Goal: Navigation & Orientation: Find specific page/section

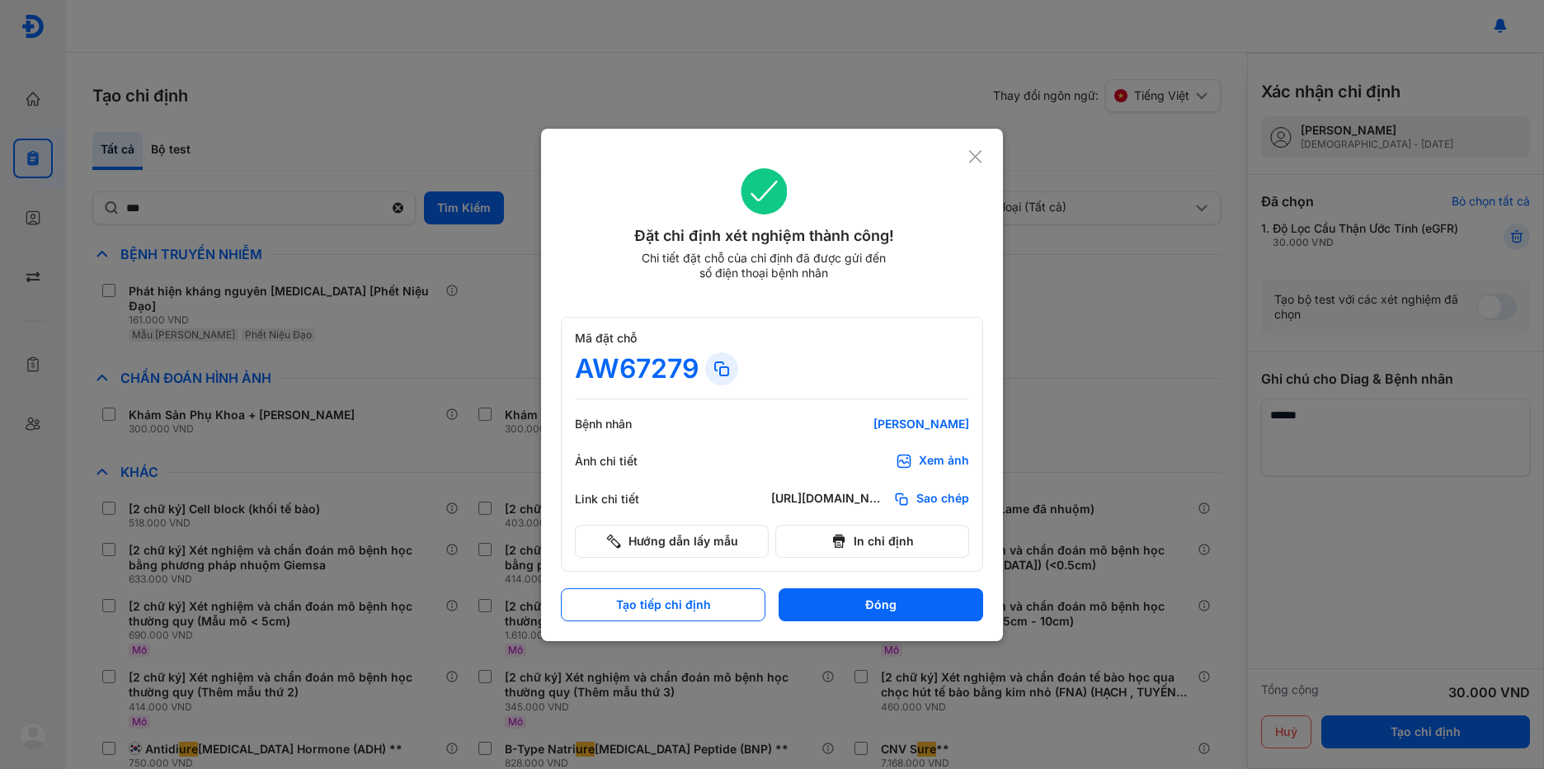
scroll to position [495, 0]
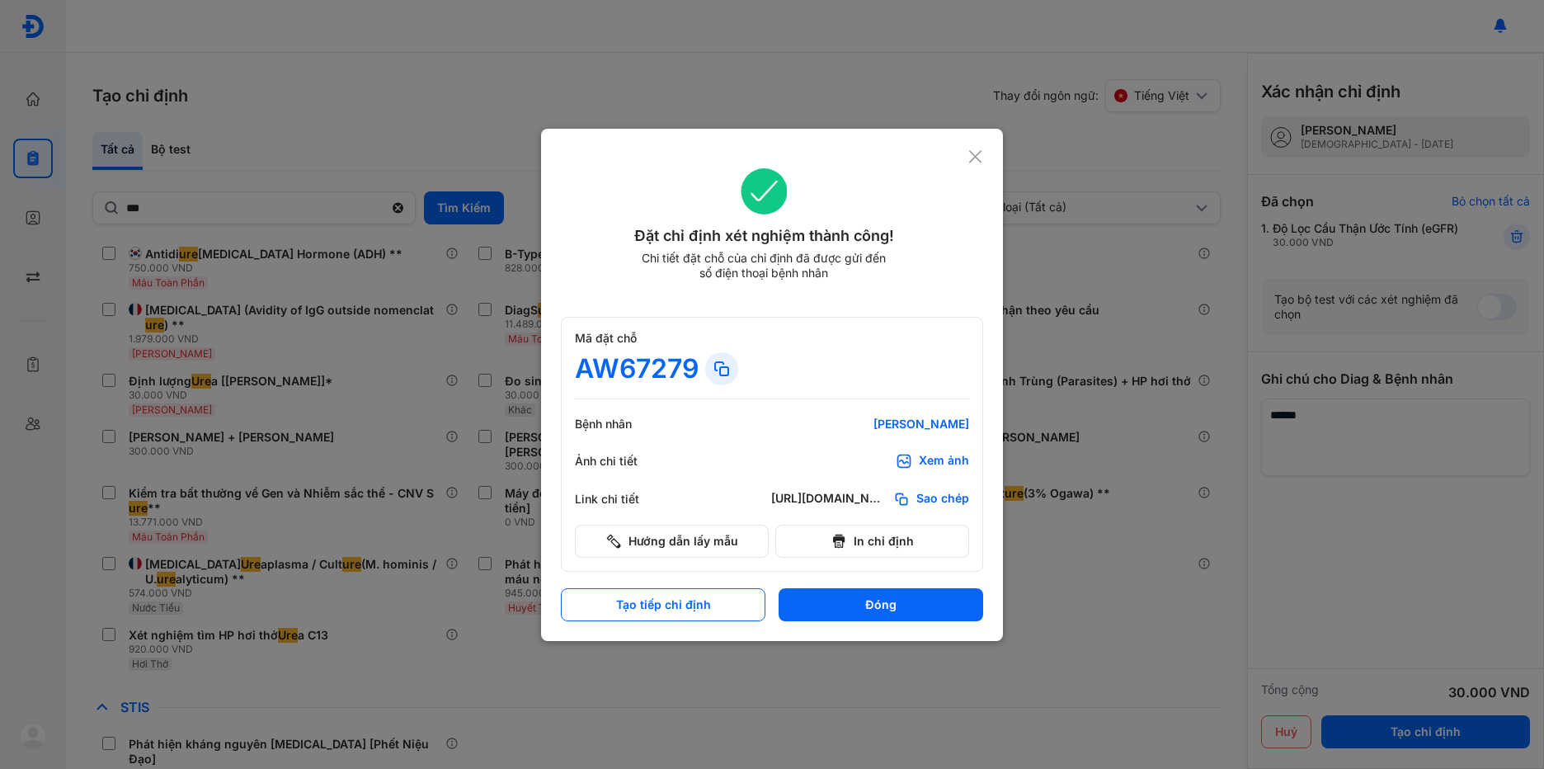
click at [972, 158] on use at bounding box center [975, 156] width 12 height 12
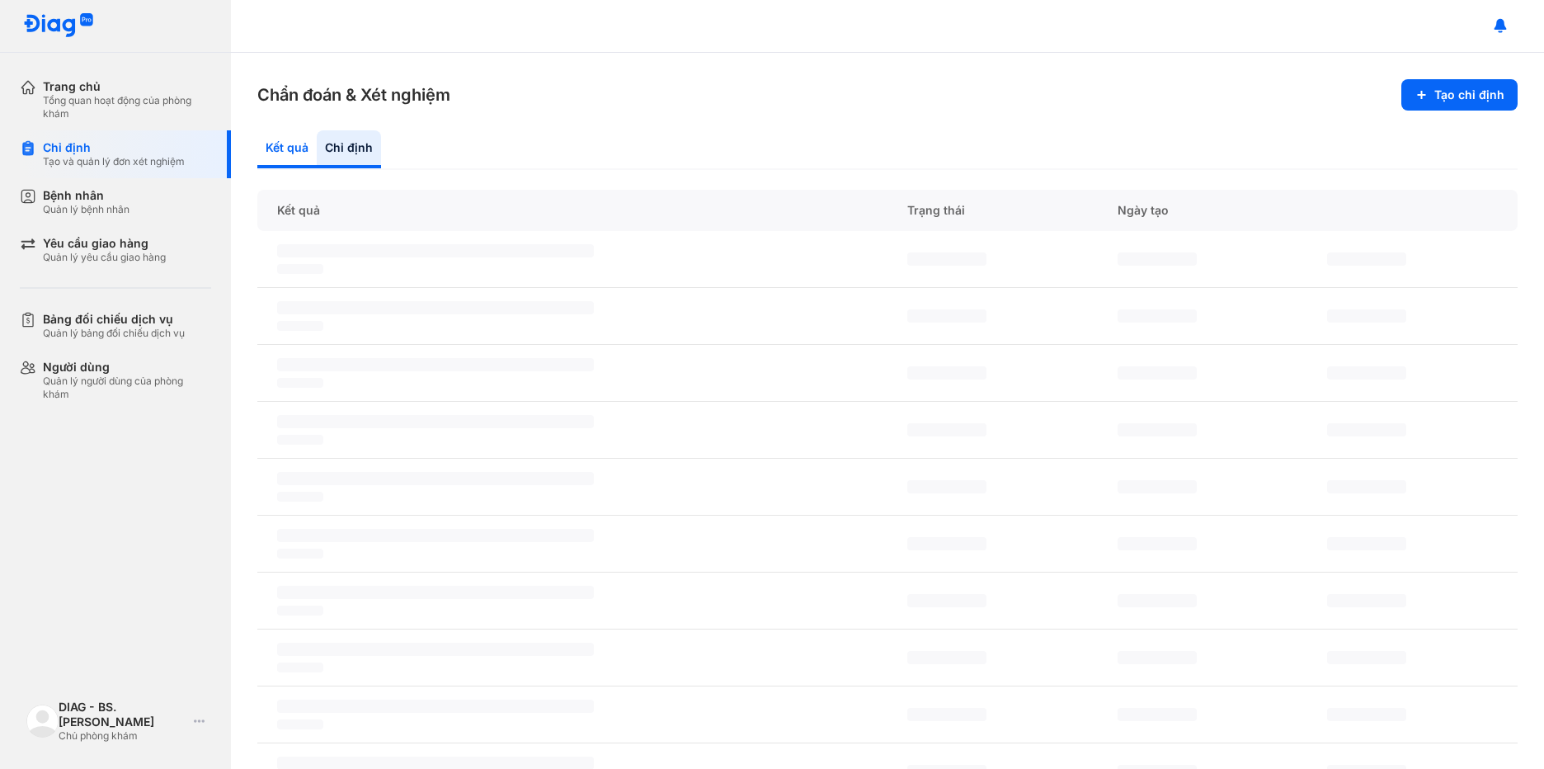
click at [290, 146] on div "Kết quả" at bounding box center [286, 149] width 59 height 38
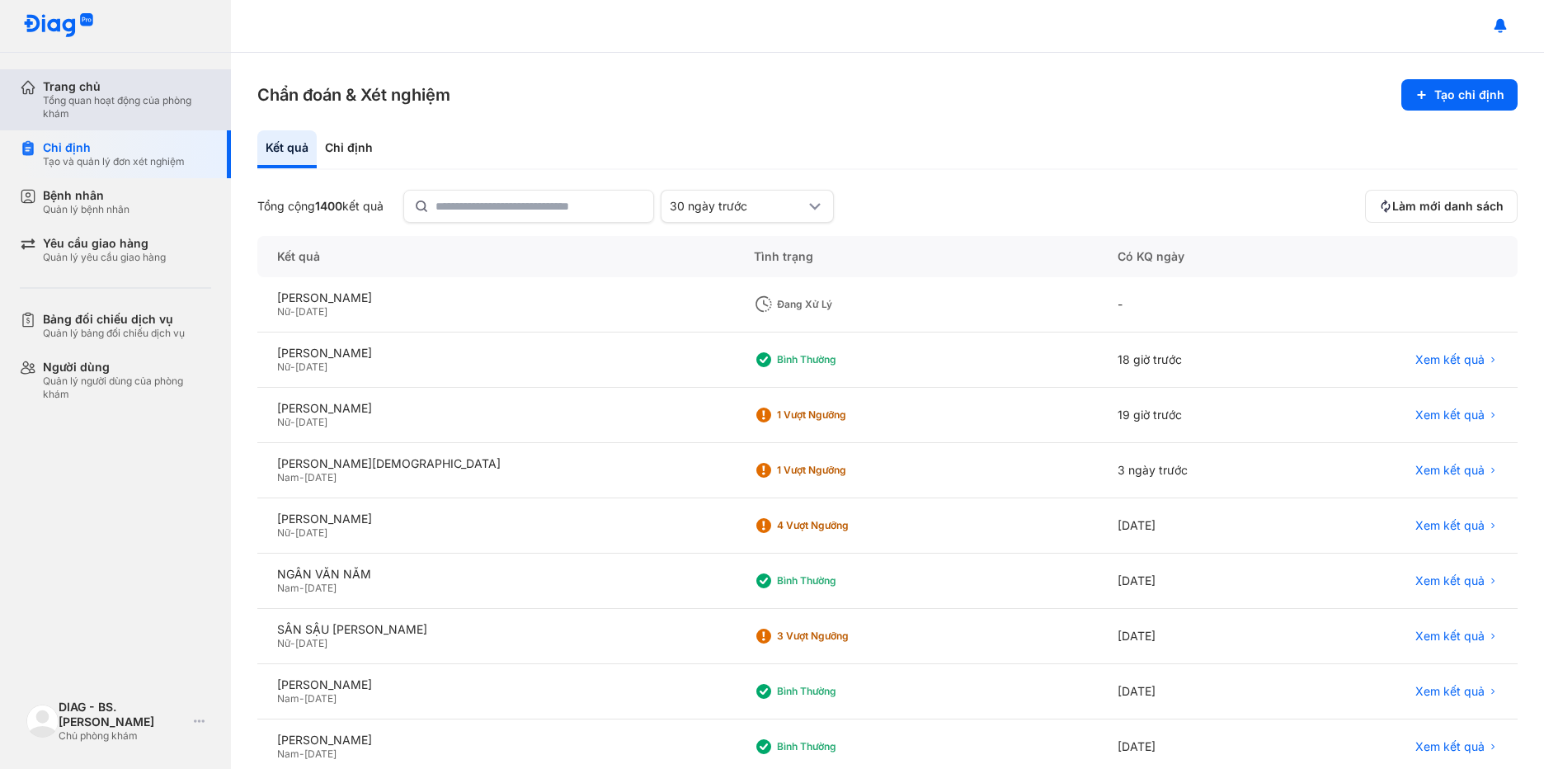
click at [79, 111] on div "Tổng quan hoạt động của phòng khám" at bounding box center [127, 107] width 168 height 26
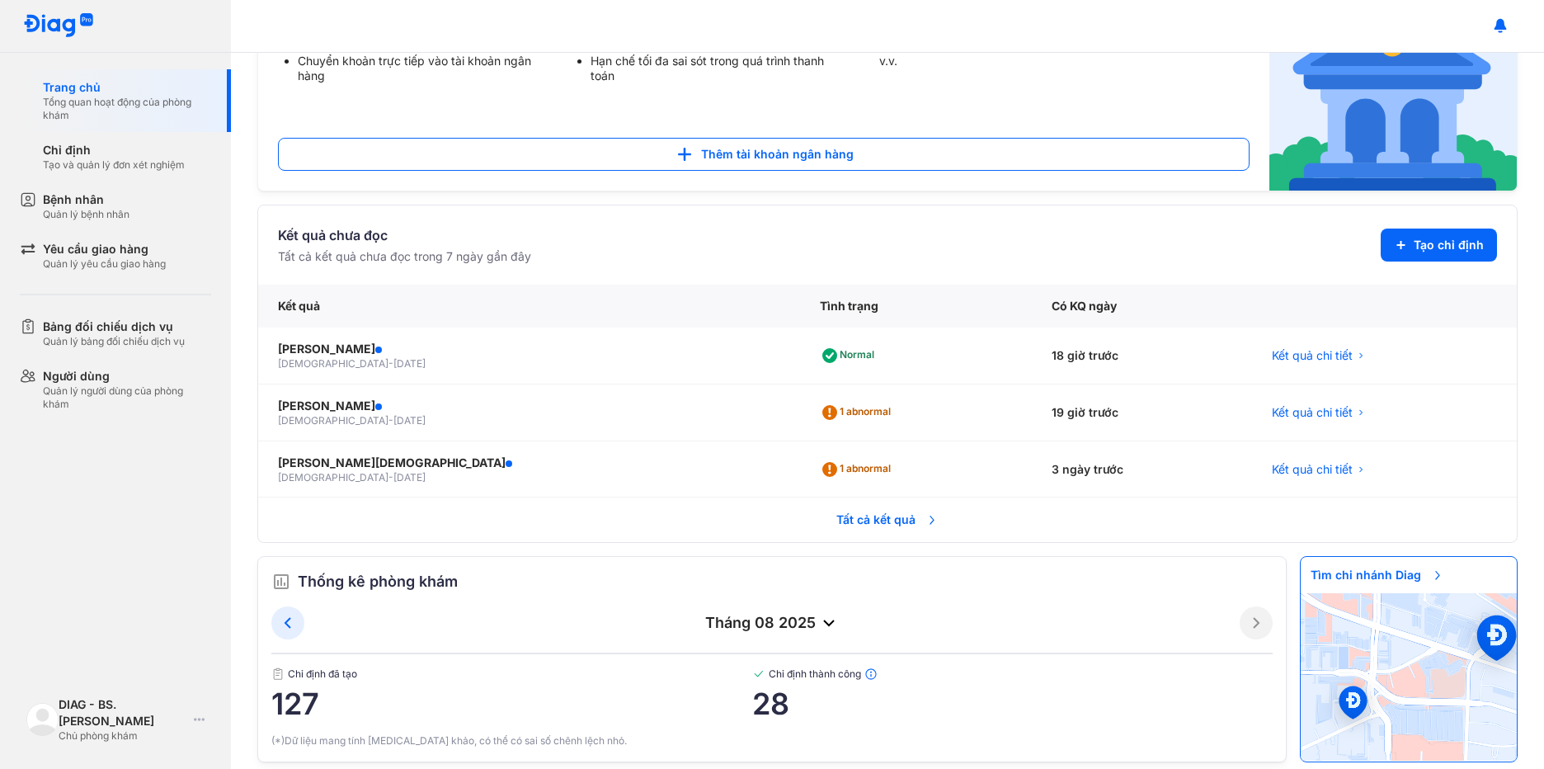
scroll to position [229, 0]
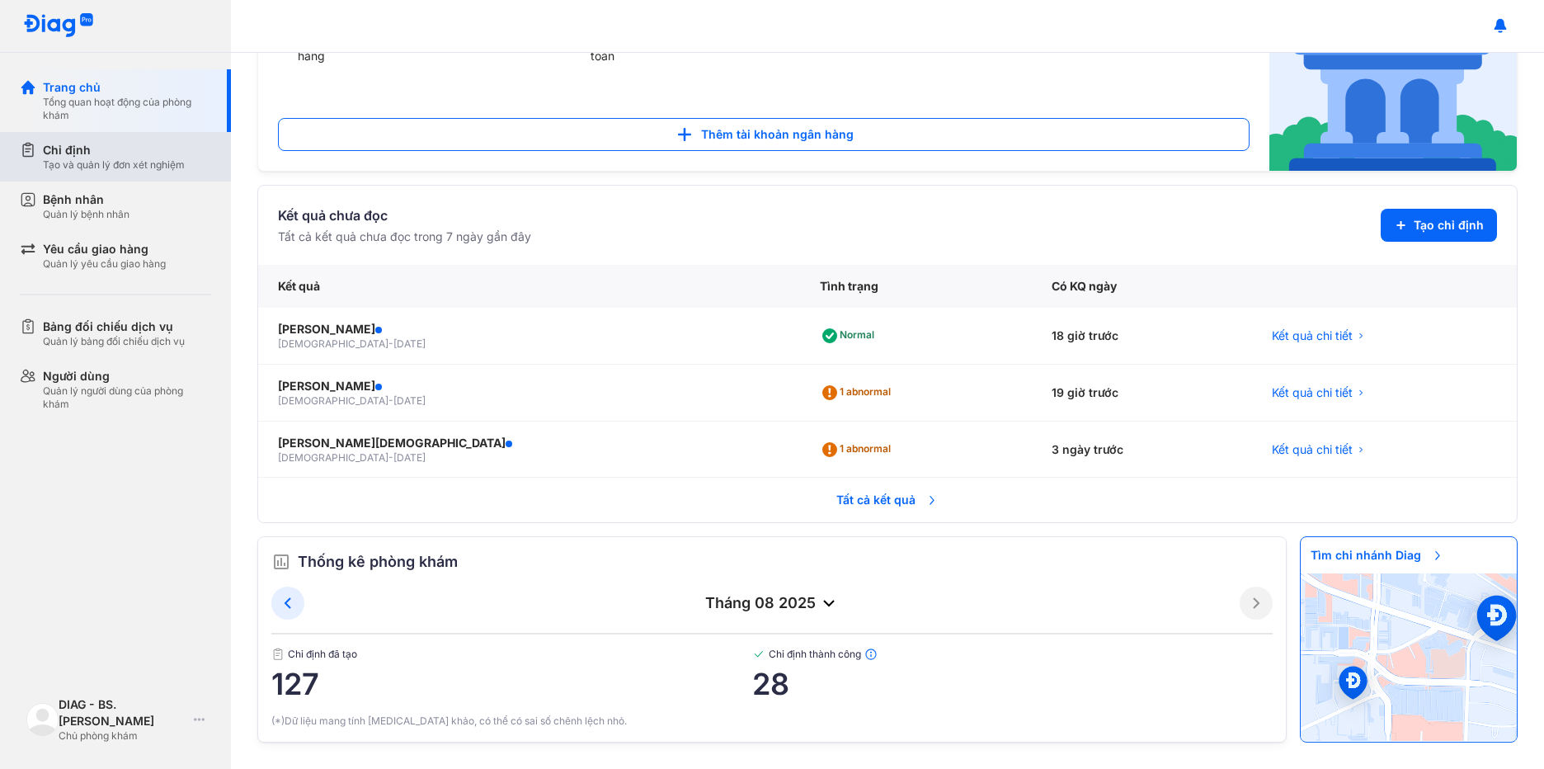
click at [69, 139] on div "Chỉ định Tạo và quản lý đơn xét nghiệm" at bounding box center [125, 156] width 211 height 49
